Goal: Information Seeking & Learning: Learn about a topic

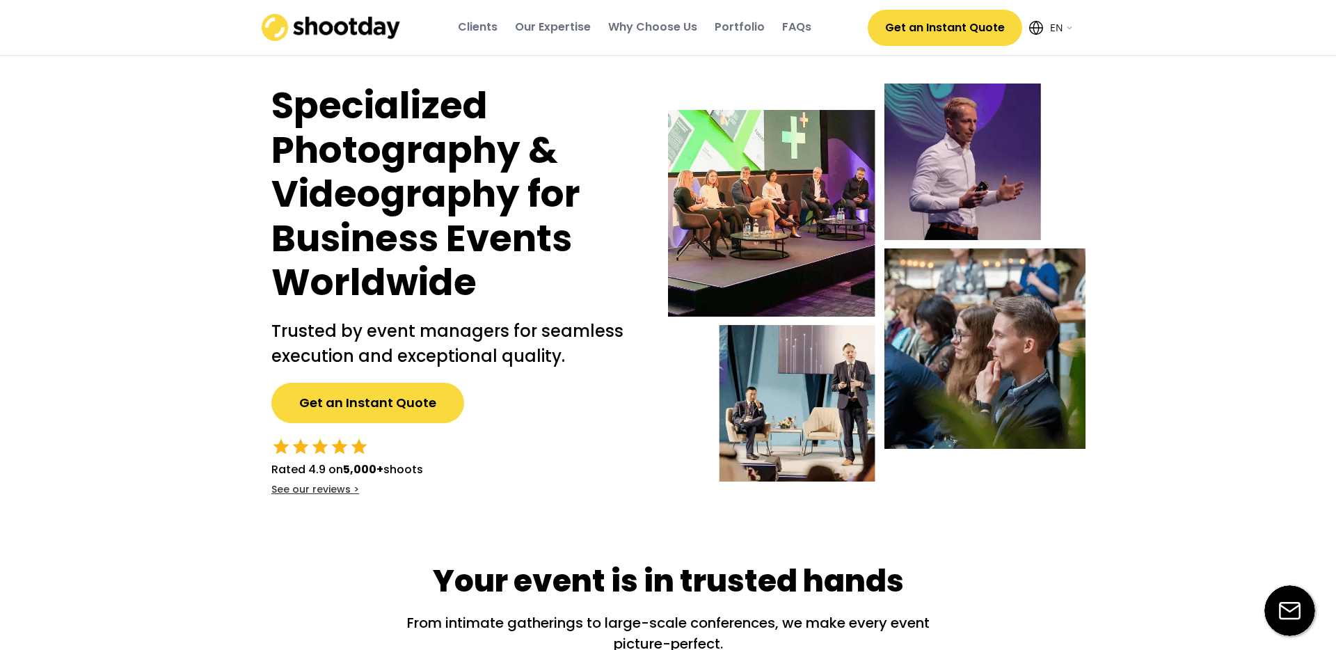
select select ""en""
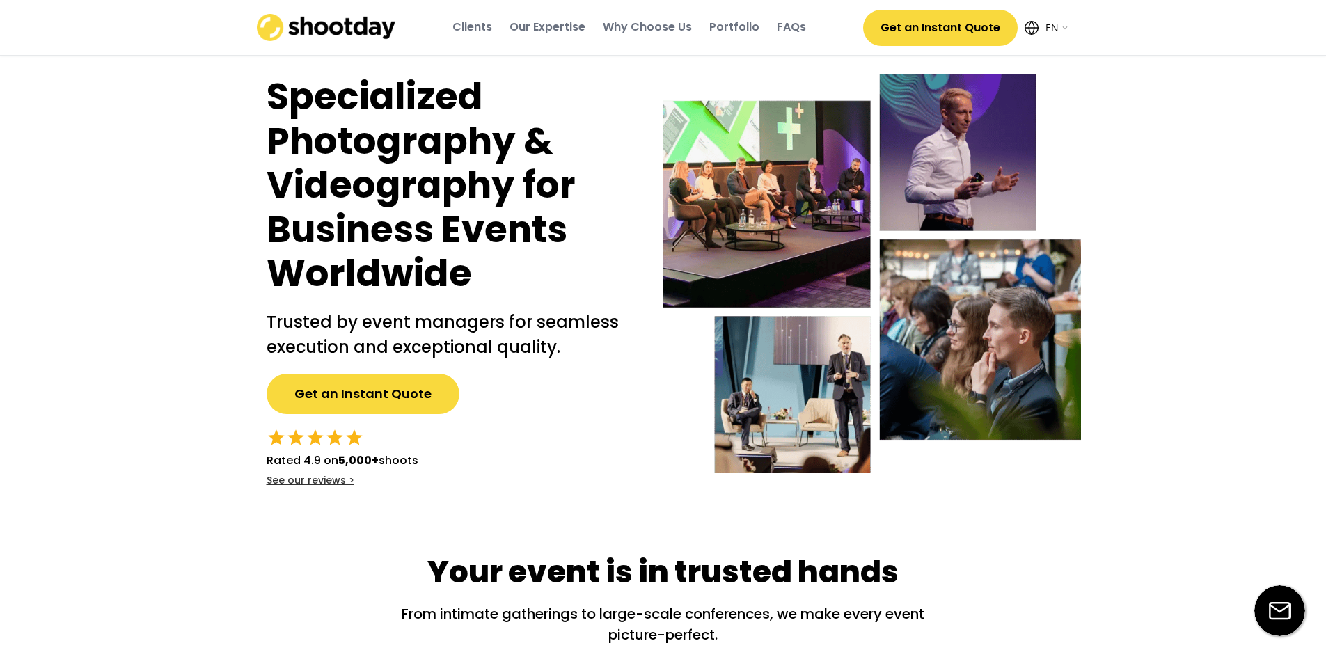
scroll to position [10, 0]
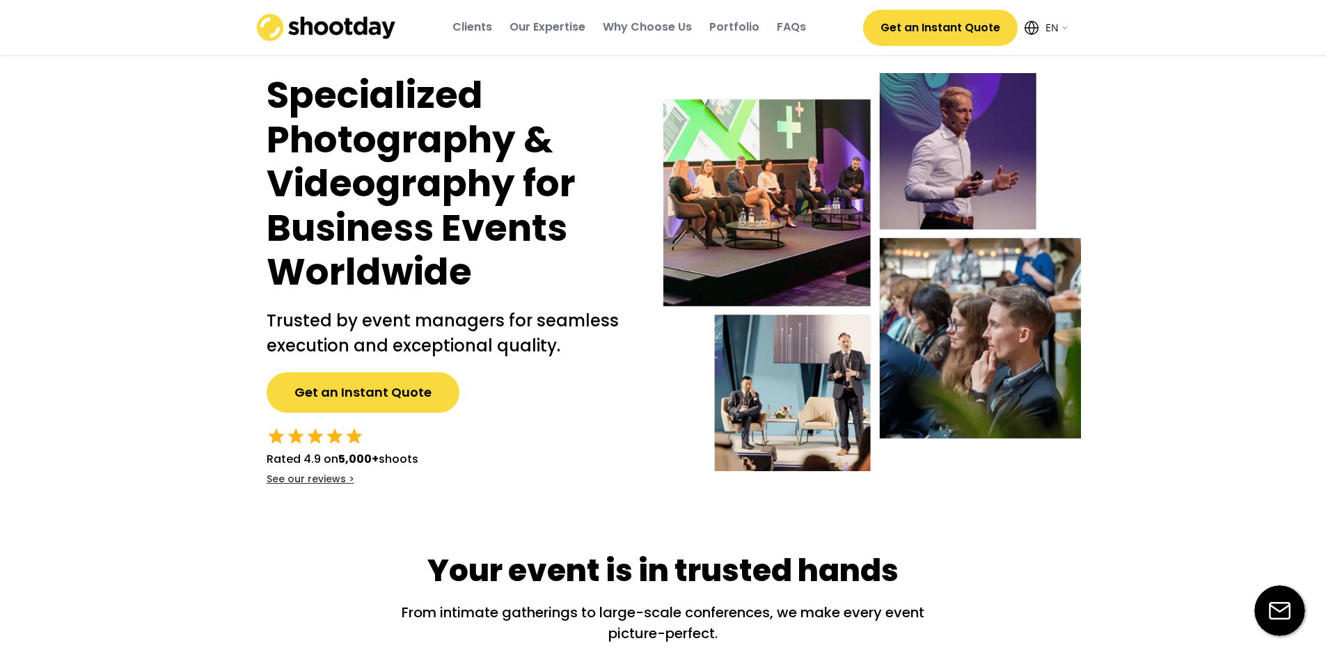
click at [743, 27] on div "Portfolio" at bounding box center [734, 26] width 50 height 15
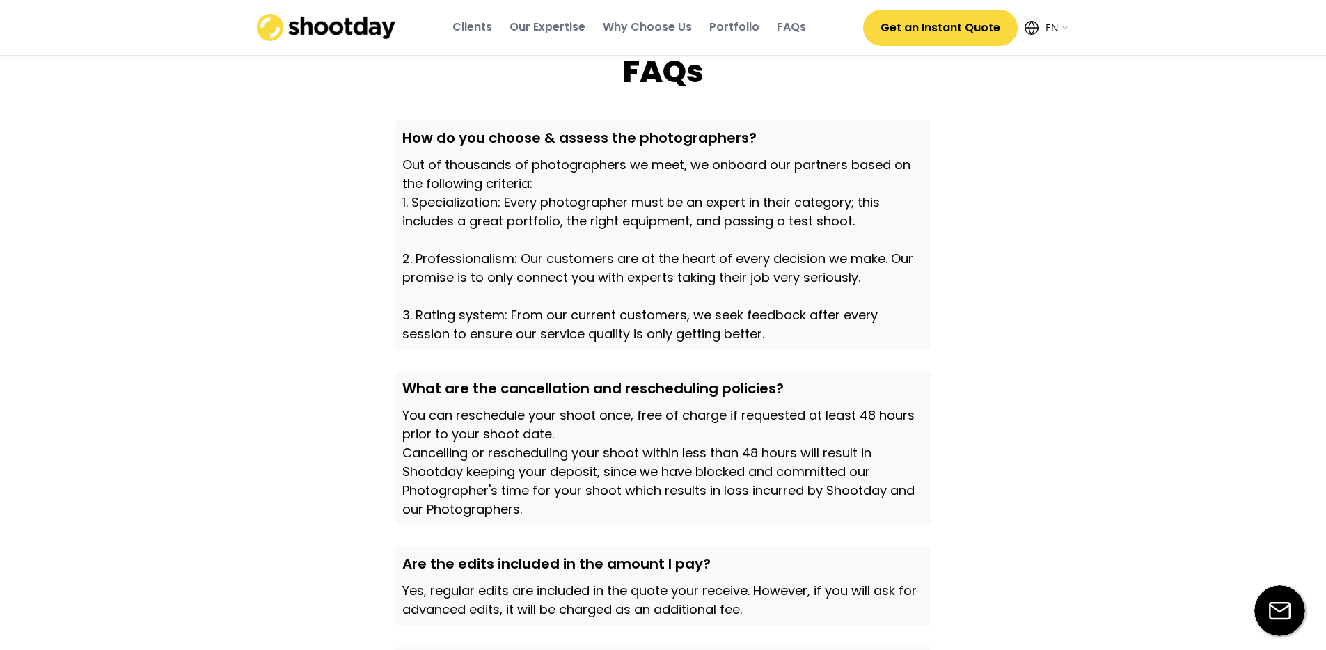
scroll to position [4078, 0]
drag, startPoint x: 508, startPoint y: 427, endPoint x: 856, endPoint y: 428, distance: 348.0
click at [856, 397] on div "What are the cancellation and rescheduling policies?" at bounding box center [663, 387] width 522 height 21
drag, startPoint x: 493, startPoint y: 443, endPoint x: 727, endPoint y: 451, distance: 234.0
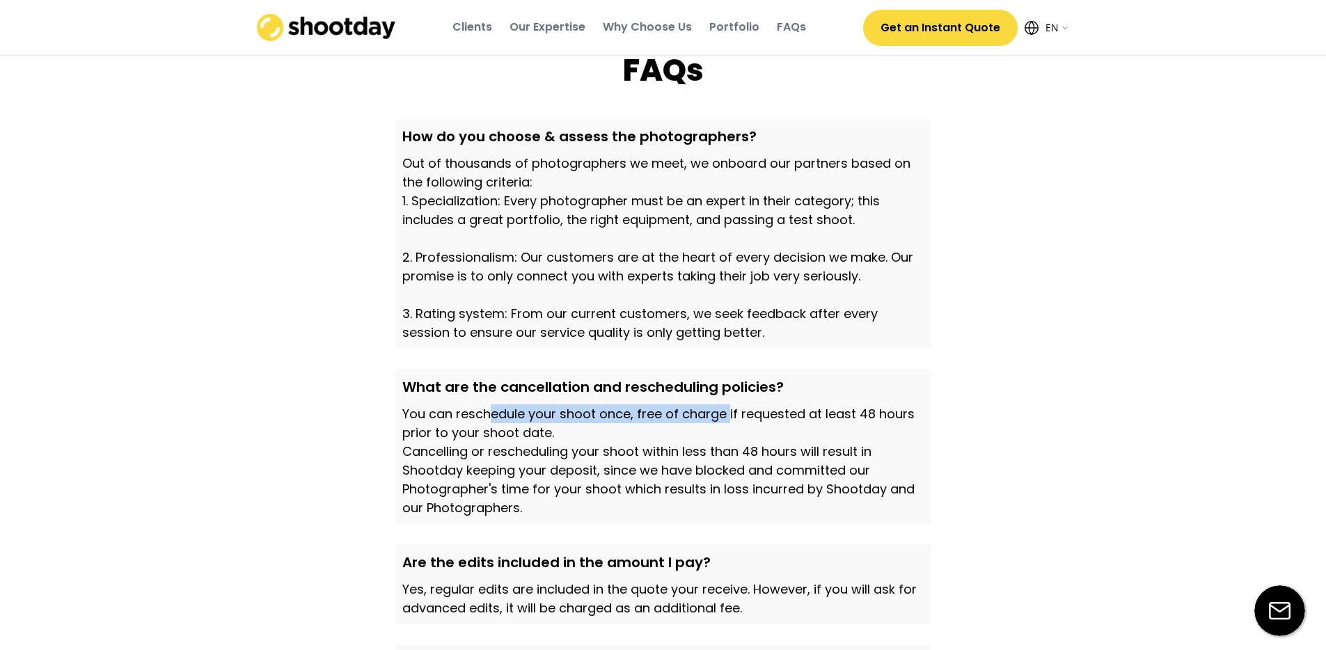
click at [726, 451] on div "You can reschedule your shoot once, free of charge if requested at least 48 hou…" at bounding box center [663, 460] width 522 height 113
click at [842, 477] on div "You can reschedule your shoot once, free of charge if requested at least 48 hou…" at bounding box center [663, 460] width 522 height 113
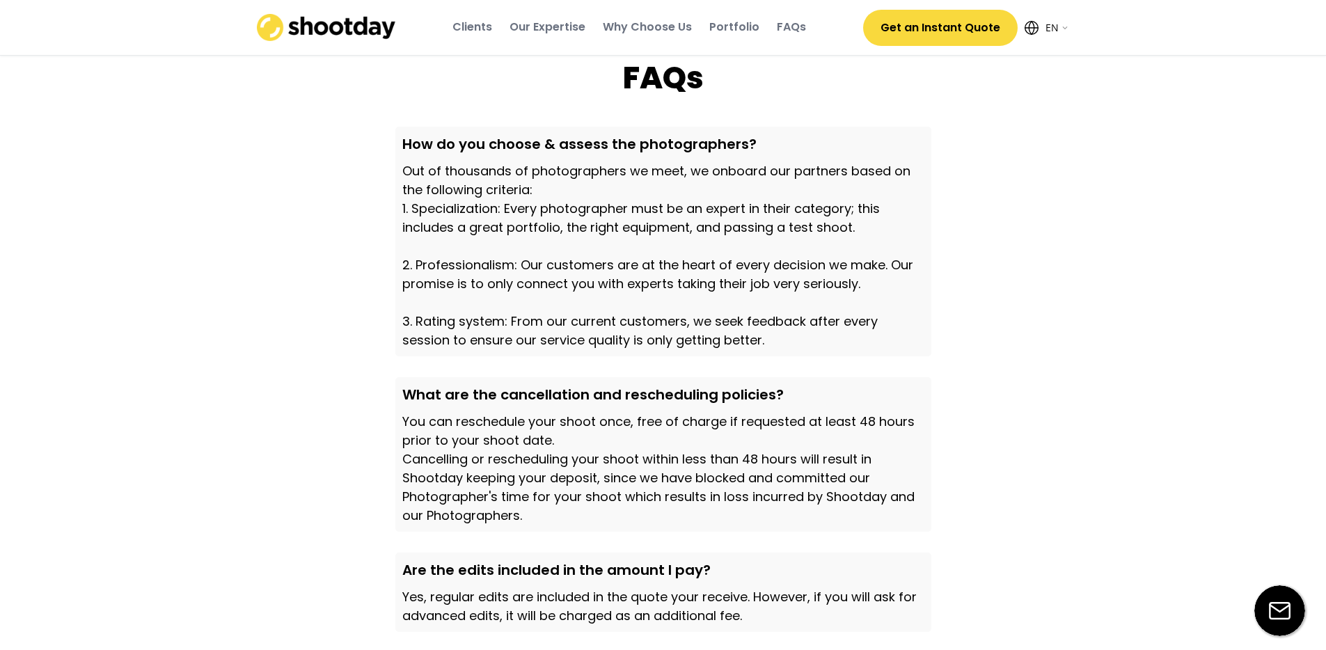
scroll to position [4069, 0]
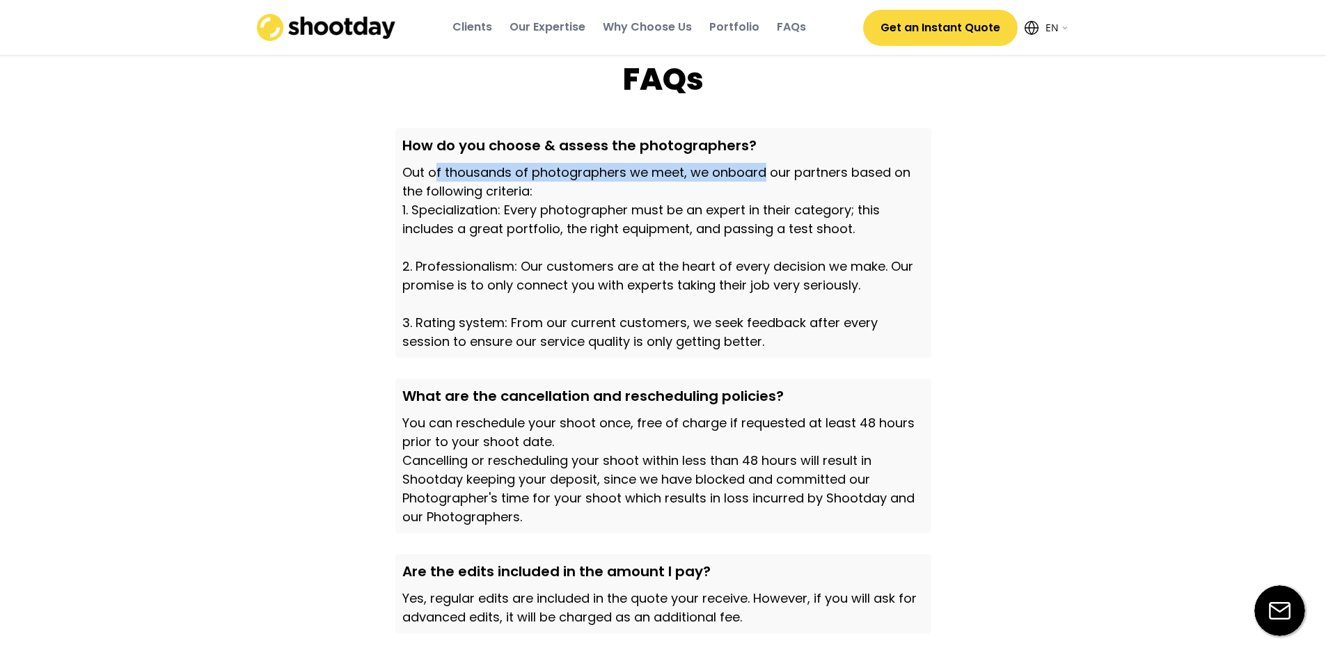
drag, startPoint x: 432, startPoint y: 189, endPoint x: 761, endPoint y: 193, distance: 328.5
click at [761, 193] on div "Out of thousands of photographers we meet, we onboard our partners based on the…" at bounding box center [663, 257] width 522 height 188
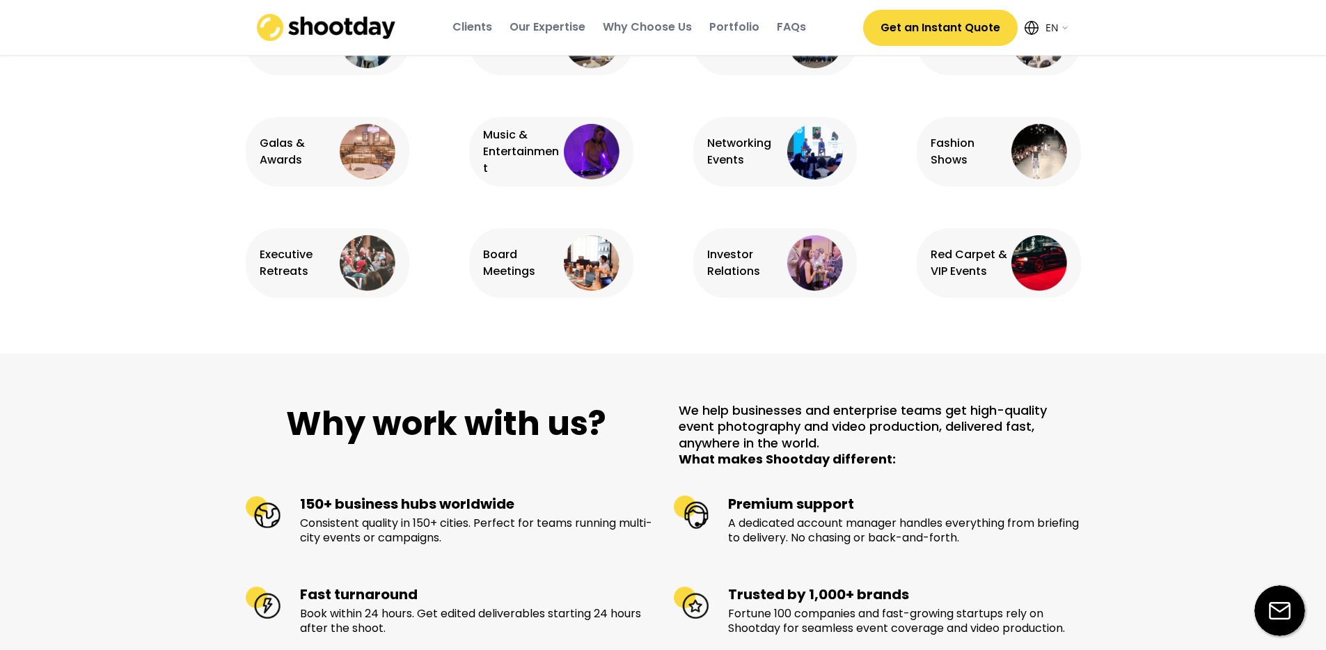
scroll to position [0, 0]
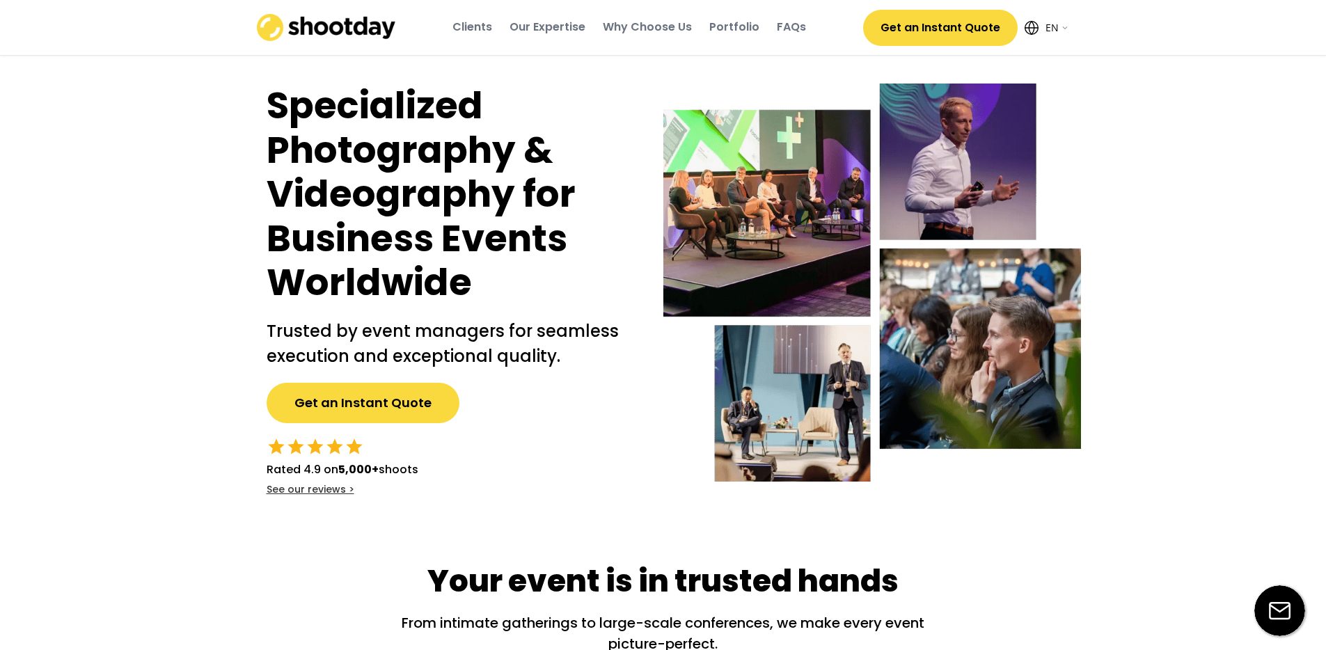
click at [484, 26] on div "Clients" at bounding box center [472, 26] width 40 height 15
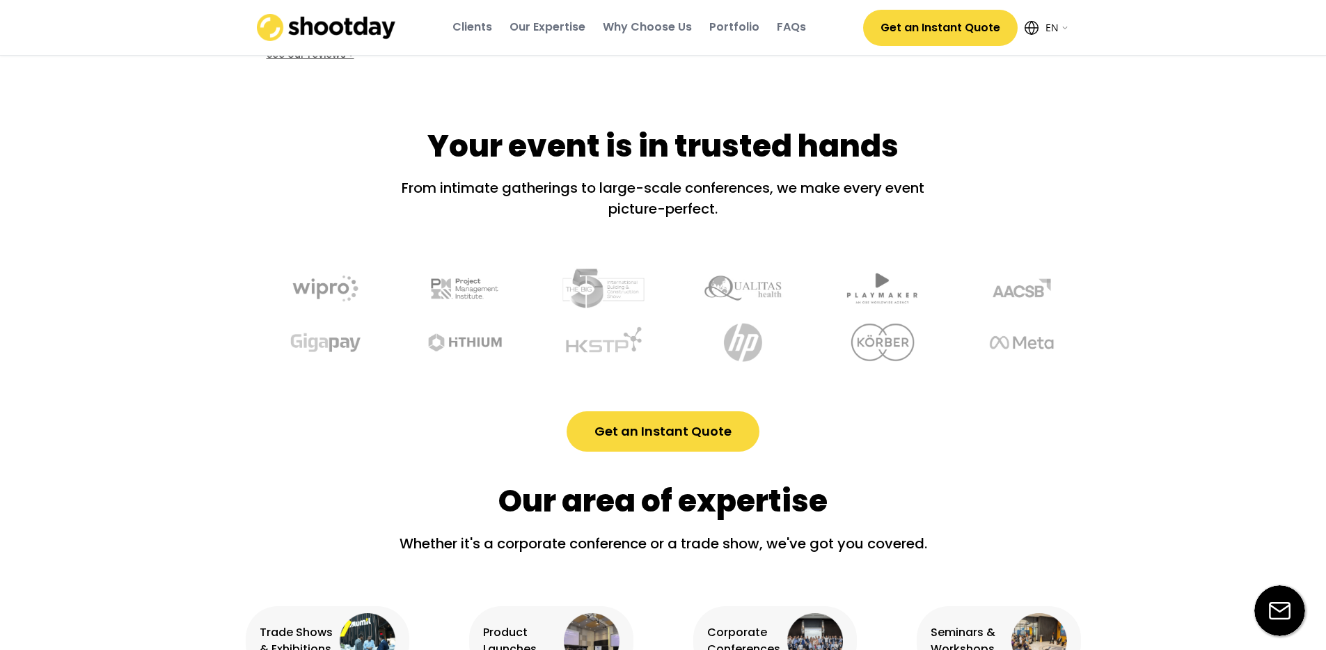
scroll to position [532, 0]
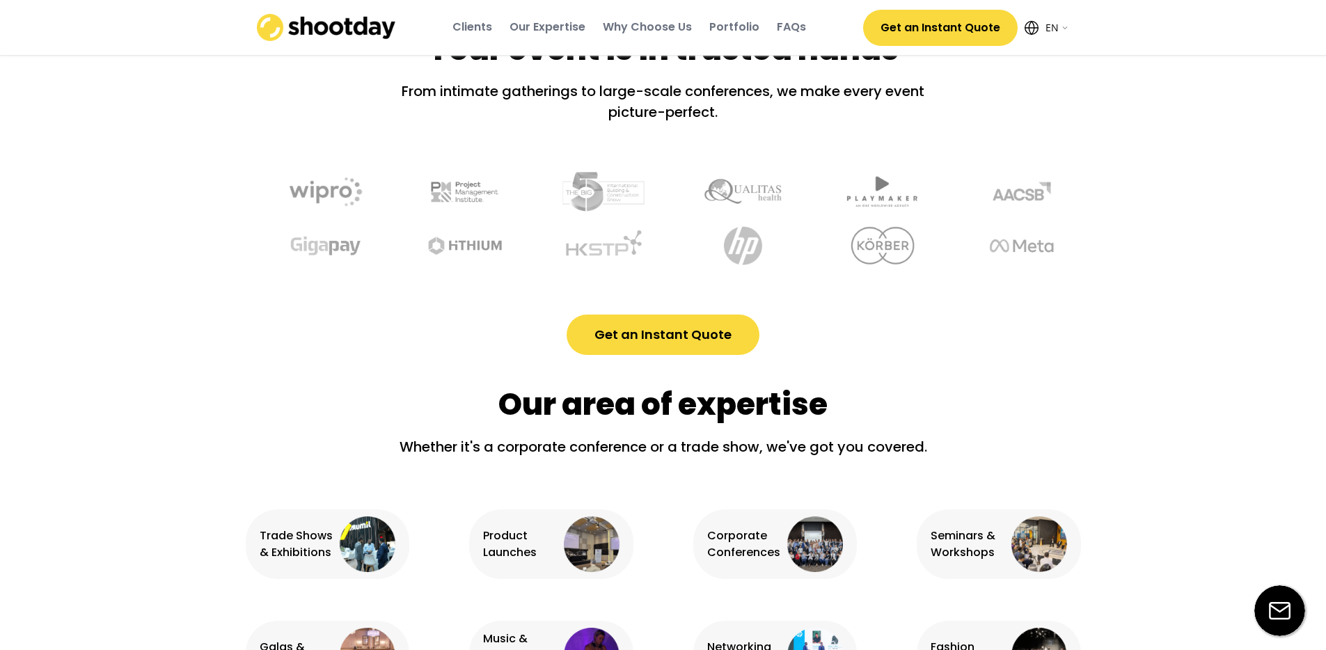
click at [319, 182] on img at bounding box center [324, 191] width 107 height 60
click at [322, 29] on img at bounding box center [326, 27] width 139 height 27
click at [261, 28] on img at bounding box center [326, 27] width 139 height 27
click at [279, 29] on img at bounding box center [326, 27] width 139 height 27
